Goal: Task Accomplishment & Management: Manage account settings

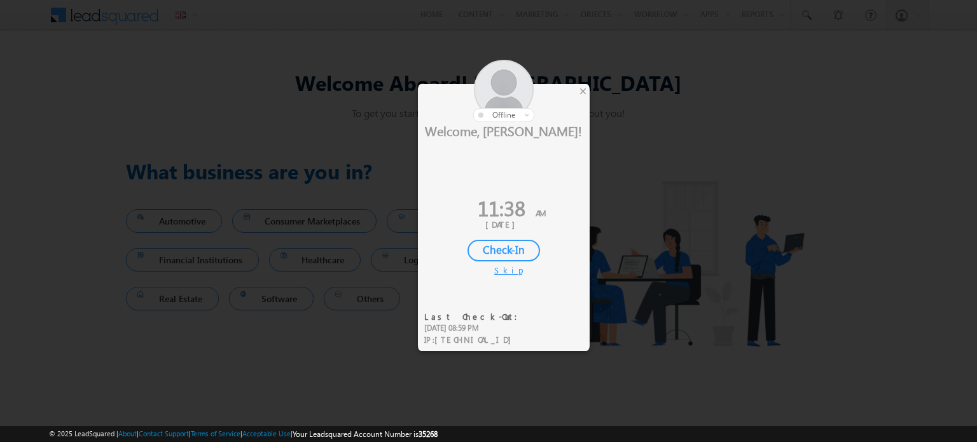
click at [583, 88] on div "×" at bounding box center [582, 91] width 13 height 14
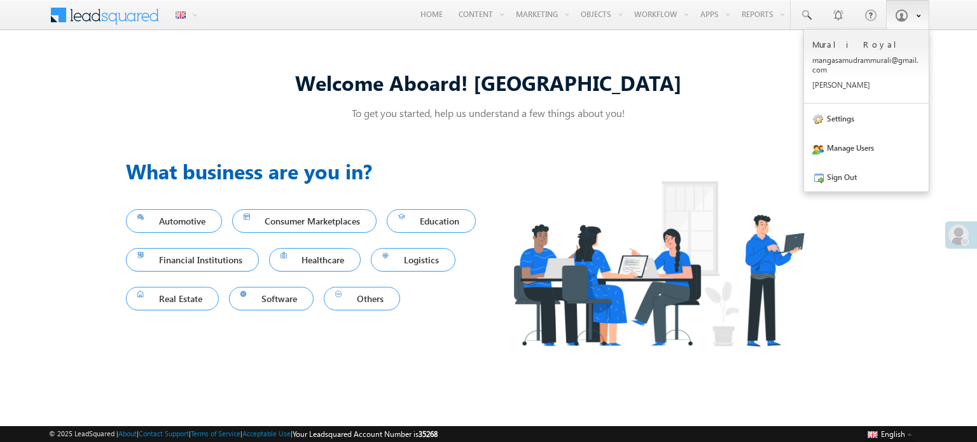
click at [897, 18] on span at bounding box center [901, 15] width 13 height 13
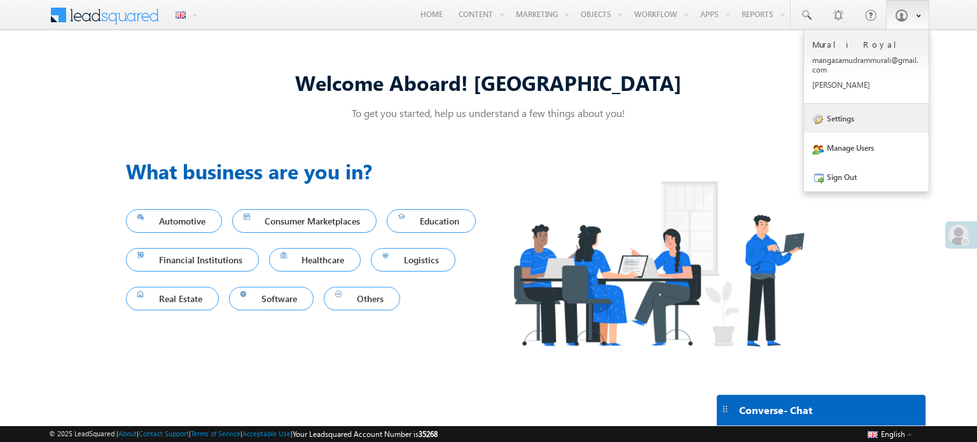
click at [852, 127] on link "Settings" at bounding box center [866, 118] width 125 height 29
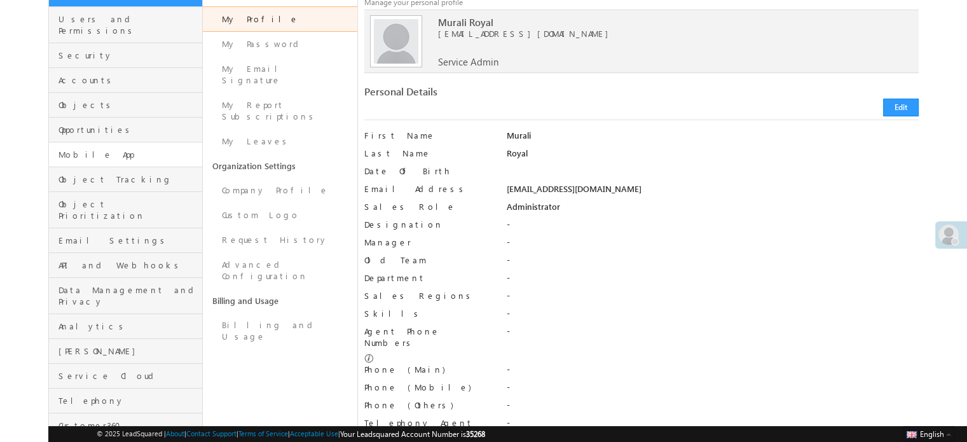
scroll to position [114, 0]
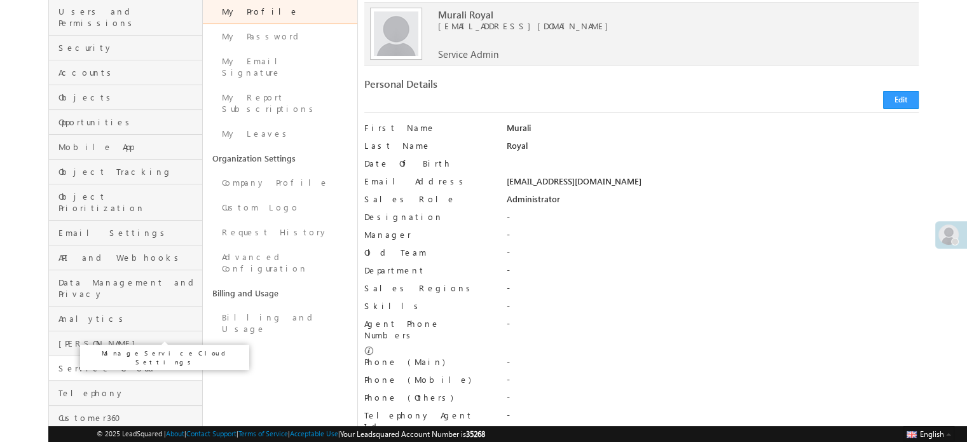
click at [107, 363] on span "Service Cloud" at bounding box center [129, 368] width 141 height 11
